Goal: Navigation & Orientation: Find specific page/section

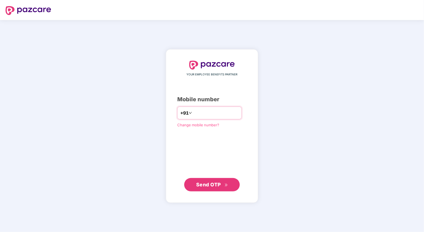
type input "**********"
click at [177, 150] on div "**********" at bounding box center [212, 126] width 70 height 130
click at [209, 182] on span "Send OTP" at bounding box center [208, 184] width 25 height 6
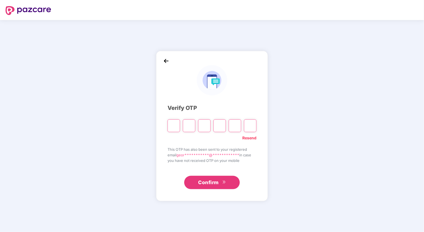
type input "*"
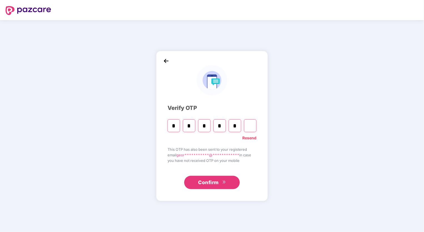
type input "*"
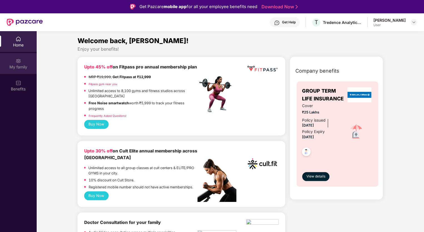
click at [20, 62] on img at bounding box center [19, 61] width 6 height 6
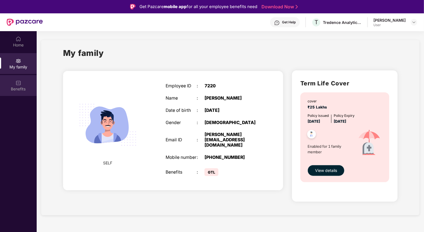
click at [19, 83] on img at bounding box center [19, 83] width 6 height 6
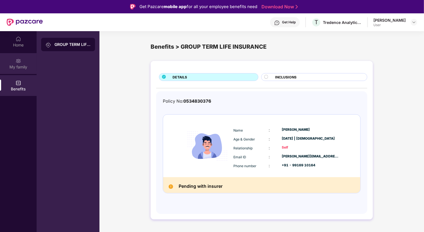
click at [21, 64] on div "My family" at bounding box center [18, 63] width 37 height 21
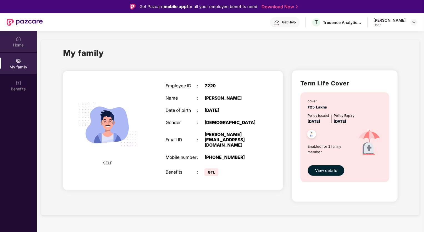
click at [16, 44] on div "Home" at bounding box center [18, 45] width 37 height 6
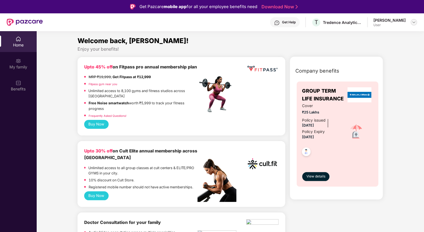
click at [414, 22] on img at bounding box center [414, 22] width 4 height 4
click at [316, 180] on button "View details" at bounding box center [316, 176] width 28 height 9
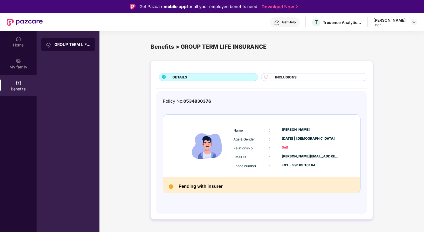
click at [266, 78] on circle at bounding box center [266, 77] width 4 height 4
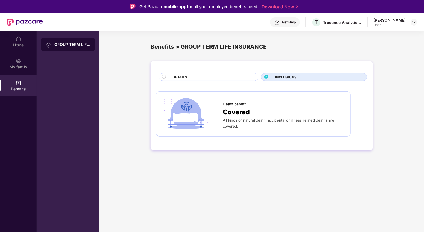
click at [202, 77] on div "DETAILS" at bounding box center [213, 78] width 86 height 6
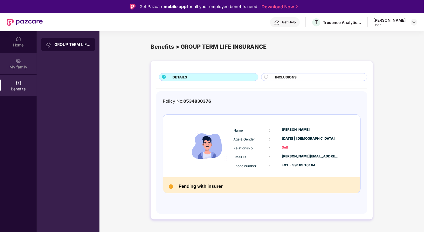
click at [16, 69] on div "My family" at bounding box center [18, 67] width 37 height 6
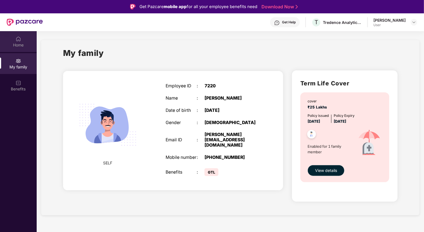
click at [18, 41] on img at bounding box center [19, 39] width 6 height 6
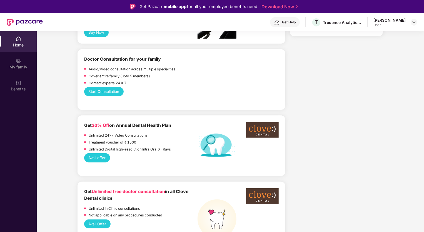
scroll to position [177, 0]
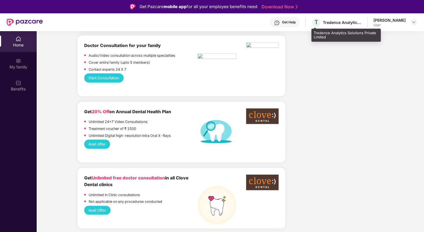
click at [348, 22] on div "Tredence Analytics Solutions Private Limited" at bounding box center [342, 22] width 39 height 5
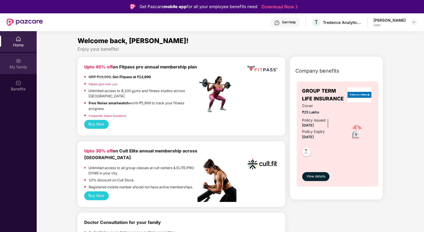
click at [19, 66] on div "My family" at bounding box center [18, 67] width 37 height 6
